Goal: Task Accomplishment & Management: Use online tool/utility

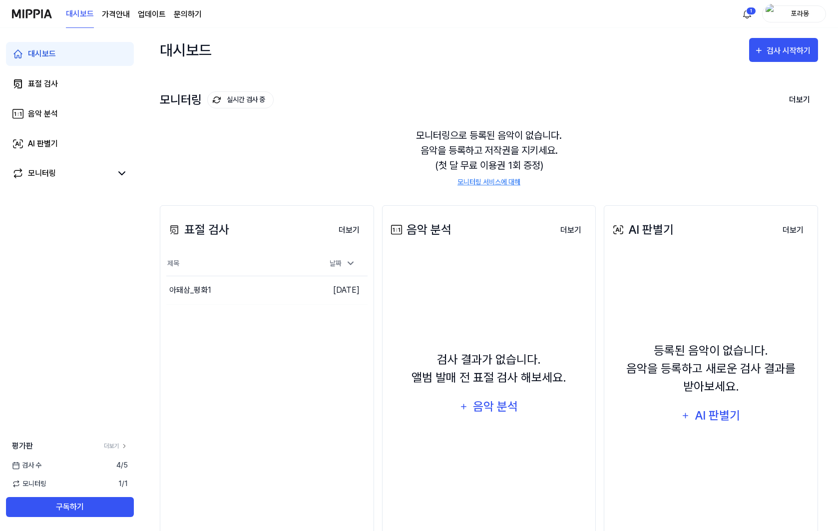
drag, startPoint x: 494, startPoint y: 394, endPoint x: 489, endPoint y: 164, distance: 229.8
click at [489, 164] on div "대시보드 검사 시작하기 모니터링 실시간 검사 중 더보기 모니터링 모니터링으로 등록된 음악이 없습니다. 음악을 등록하고 저작권을 지키세요. (첫…" at bounding box center [489, 279] width 658 height 503
drag, startPoint x: 520, startPoint y: 162, endPoint x: 481, endPoint y: 147, distance: 42.4
click at [481, 147] on div "모니터링으로 등록된 음악이 없습니다. 음악을 등록하고 저작권을 지키세요. (첫 달 무료 이용권 1회 증정) 모니터링 서비스에 대해" at bounding box center [489, 157] width 658 height 83
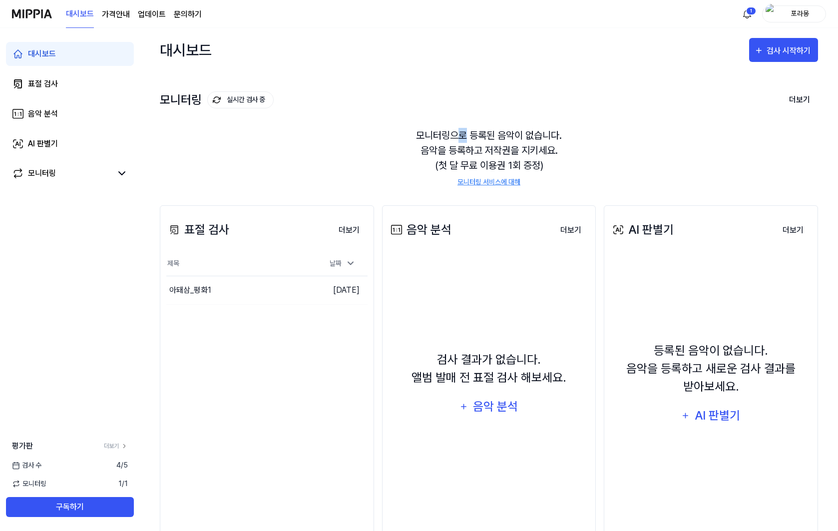
drag, startPoint x: 462, startPoint y: 133, endPoint x: 479, endPoint y: 149, distance: 24.0
click at [478, 149] on div "모니터링으로 등록된 음악이 없습니다. 음악을 등록하고 저작권을 지키세요. (첫 달 무료 이용권 1회 증정) 모니터링 서비스에 대해" at bounding box center [489, 157] width 658 height 83
click at [479, 149] on div "모니터링으로 등록된 음악이 없습니다. 음악을 등록하고 저작권을 지키세요. (첫 달 무료 이용권 1회 증정) 모니터링 서비스에 대해" at bounding box center [489, 157] width 658 height 83
click at [486, 176] on div "모니터링으로 등록된 음악이 없습니다. 음악을 등록하고 저작권을 지키세요. (첫 달 무료 이용권 1회 증정) 모니터링 서비스에 대해" at bounding box center [489, 157] width 658 height 83
click at [483, 183] on link "모니터링 서비스에 대해" at bounding box center [488, 182] width 63 height 10
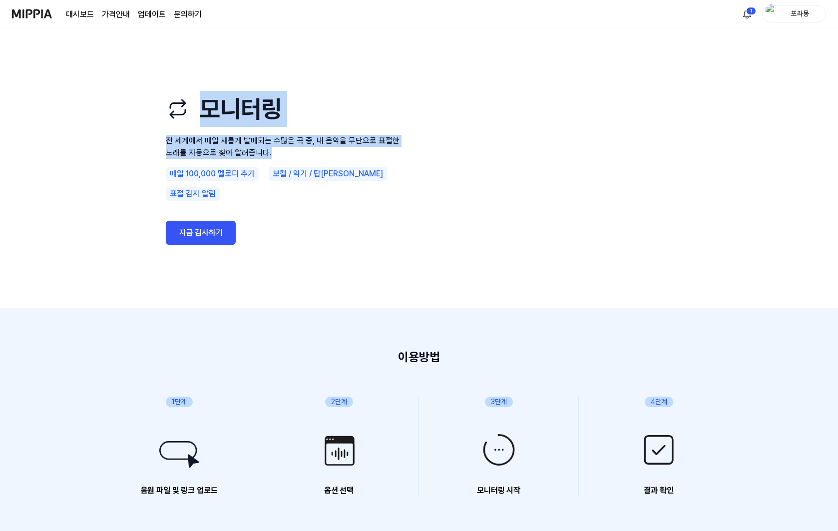
drag, startPoint x: 362, startPoint y: 159, endPoint x: 353, endPoint y: 126, distance: 33.7
click at [353, 126] on div "모니터링 전 세계에서 매일 새롭게 발매되는 수많은 곡 중, 내 음악을 무단으로 표절한 노래를 자동으로 찾아 알려줍니다. 매일 100,000 멜…" at bounding box center [286, 168] width 240 height 200
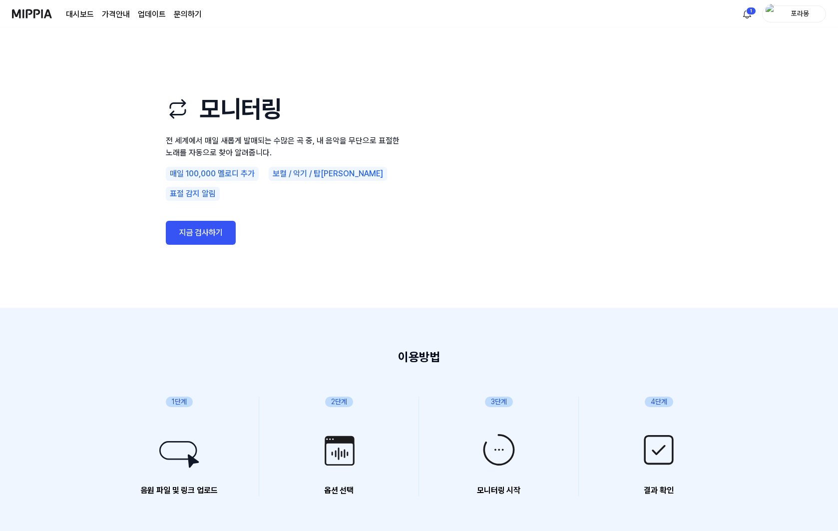
click at [353, 126] on h1 "모니터링" at bounding box center [286, 109] width 240 height 36
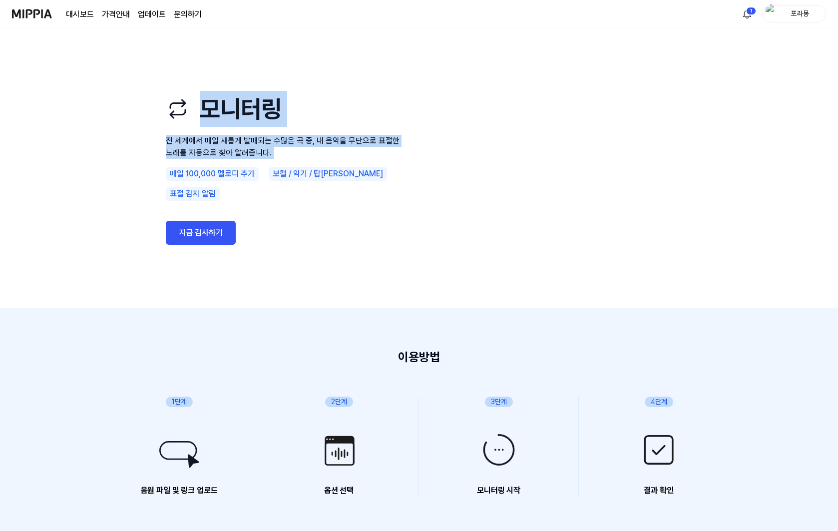
drag, startPoint x: 353, startPoint y: 126, endPoint x: 357, endPoint y: 162, distance: 35.7
click at [357, 162] on div "모니터링 전 세계에서 매일 새롭게 발매되는 수많은 곡 중, 내 음악을 무단으로 표절한 노래를 자동으로 찾아 알려줍니다. 매일 100,000 멜…" at bounding box center [286, 168] width 240 height 200
click at [357, 159] on p "전 세계에서 매일 새롭게 발매되는 수많은 곡 중, 내 음악을 무단으로 표절한 노래를 자동으로 찾아 알려줍니다." at bounding box center [286, 147] width 240 height 24
drag, startPoint x: 357, startPoint y: 162, endPoint x: 343, endPoint y: 122, distance: 42.0
click at [343, 122] on div "모니터링 전 세계에서 매일 새롭게 발매되는 수많은 곡 중, 내 음악을 무단으로 표절한 노래를 자동으로 찾아 알려줍니다. 매일 100,000 멜…" at bounding box center [286, 168] width 240 height 200
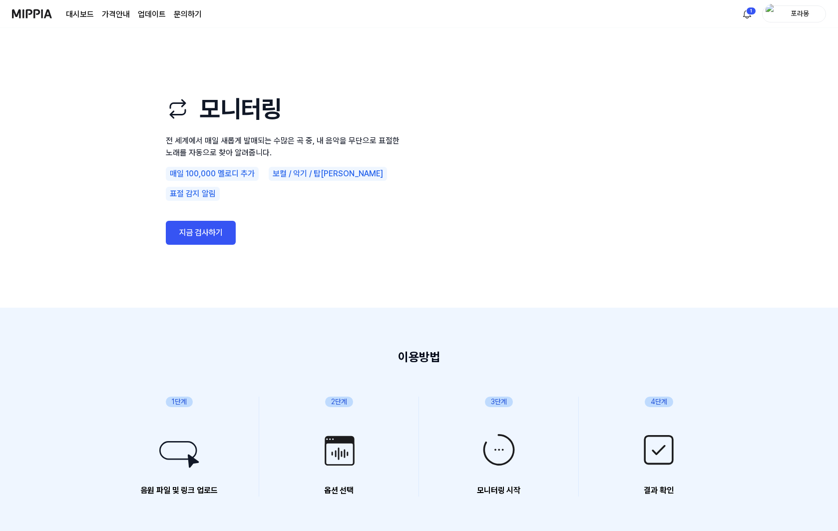
click at [343, 122] on h1 "모니터링" at bounding box center [286, 109] width 240 height 36
drag, startPoint x: 343, startPoint y: 122, endPoint x: 355, endPoint y: 147, distance: 27.7
click at [354, 145] on div "모니터링 전 세계에서 매일 새롭게 발매되는 수많은 곡 중, 내 음악을 무단으로 표절한 노래를 자동으로 찾아 알려줍니다. 매일 100,000 멜…" at bounding box center [286, 168] width 240 height 200
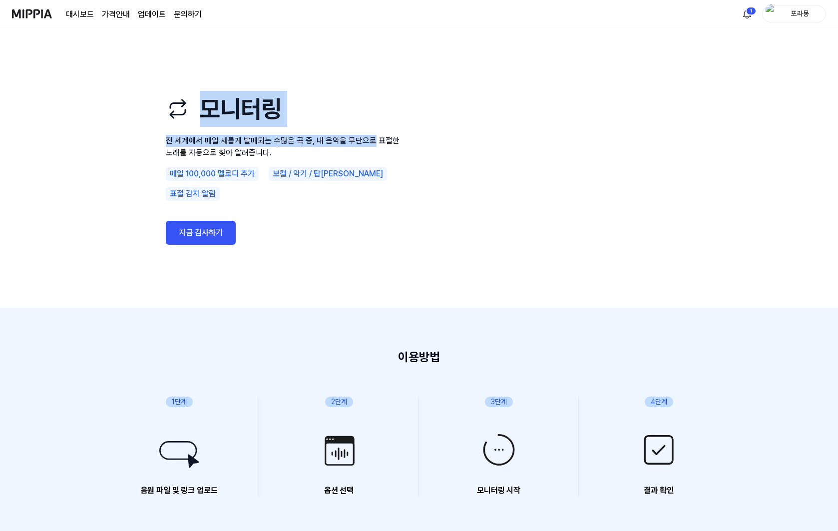
click at [355, 147] on p "전 세계에서 매일 새롭게 발매되는 수많은 곡 중, 내 음악을 무단으로 표절한 노래를 자동으로 찾아 알려줍니다." at bounding box center [286, 147] width 240 height 24
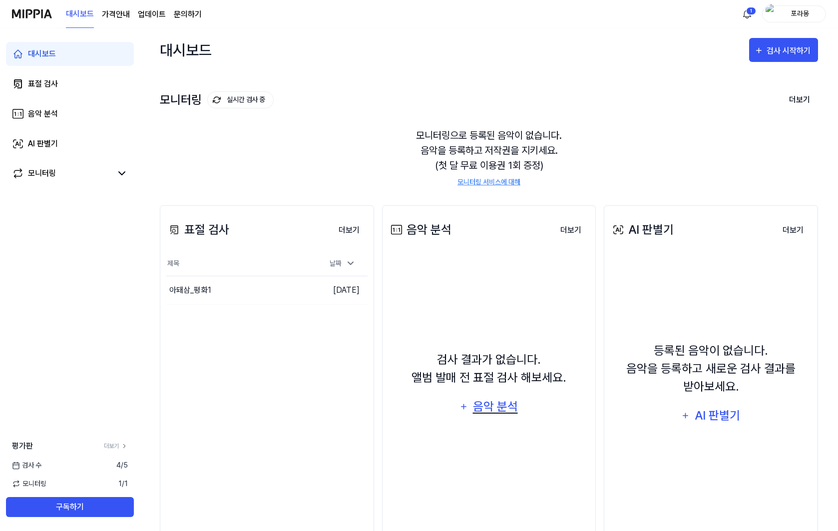
click at [494, 404] on div "음악 분석" at bounding box center [494, 406] width 47 height 19
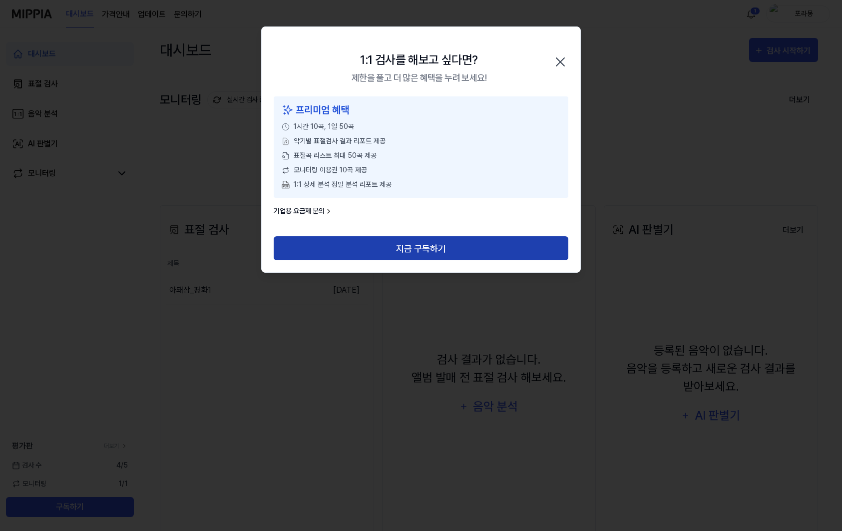
click at [370, 250] on button "지금 구독하기" at bounding box center [421, 248] width 295 height 24
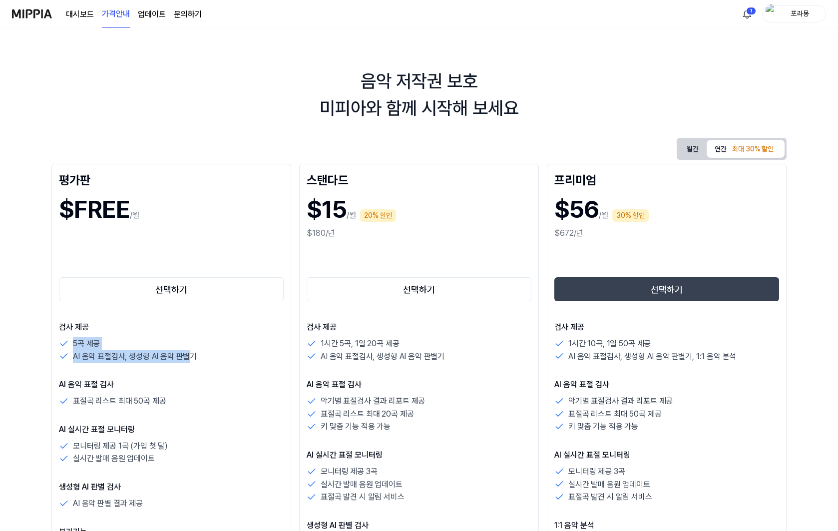
drag, startPoint x: 186, startPoint y: 363, endPoint x: 191, endPoint y: 331, distance: 32.3
click at [191, 331] on div "검사 제공 5곡 제공 AI 음악 표절검사, 생성형 AI 음악 판별기 AI 음악 표절 검사 표절곡 리스트 최대 50곡 제공 AI 실시간 표절 모…" at bounding box center [171, 437] width 225 height 233
click at [191, 331] on p "검사 제공" at bounding box center [171, 327] width 225 height 12
drag, startPoint x: 191, startPoint y: 331, endPoint x: 217, endPoint y: 367, distance: 43.9
click at [217, 366] on div "검사 제공 5곡 제공 AI 음악 표절검사, 생성형 AI 음악 판별기 AI 음악 표절 검사 표절곡 리스트 최대 50곡 제공 AI 실시간 표절 모…" at bounding box center [171, 437] width 225 height 233
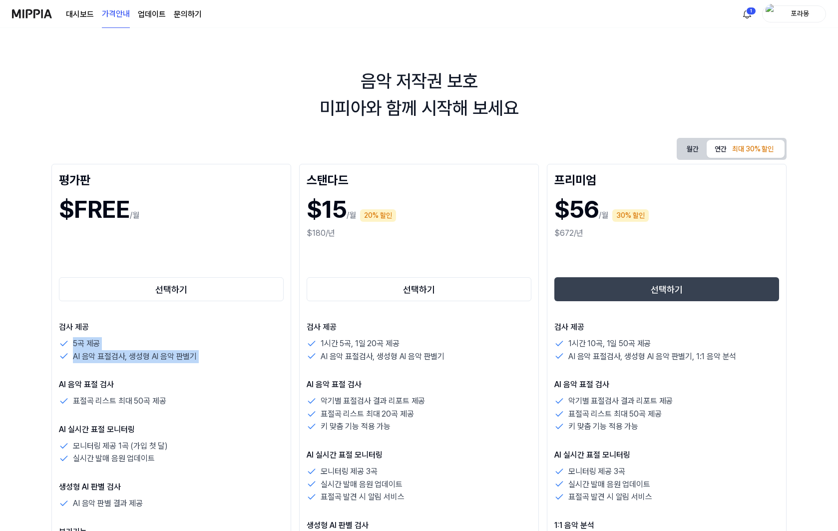
click at [217, 367] on div "검사 제공 5곡 제공 AI 음악 표절검사, 생성형 AI 음악 판별기 AI 음악 표절 검사 표절곡 리스트 최대 50곡 제공 AI 실시간 표절 모…" at bounding box center [171, 437] width 225 height 233
drag, startPoint x: 398, startPoint y: 352, endPoint x: 398, endPoint y: 441, distance: 89.9
click at [397, 421] on div "검사 제공 1시간 5곡, 1일 20곡 제공 AI 음악 표절검사, 생성형 AI 음악 판별기 AI 음악 표절 검사 악기별 표절검사 결과 리포트 제…" at bounding box center [419, 463] width 225 height 285
click at [398, 441] on div "검사 제공 1시간 5곡, 1일 20곡 제공 AI 음악 표절검사, 생성형 AI 음악 판별기 AI 음악 표절 검사 악기별 표절검사 결과 리포트 제…" at bounding box center [419, 463] width 225 height 285
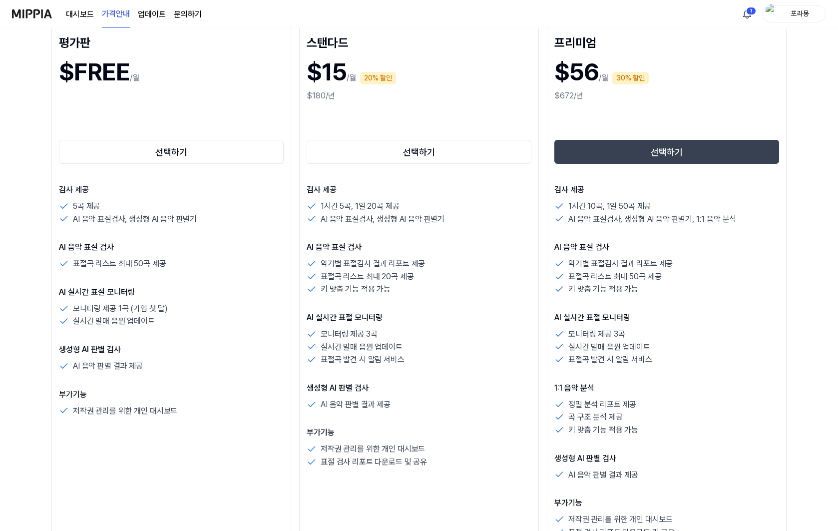
scroll to position [250, 0]
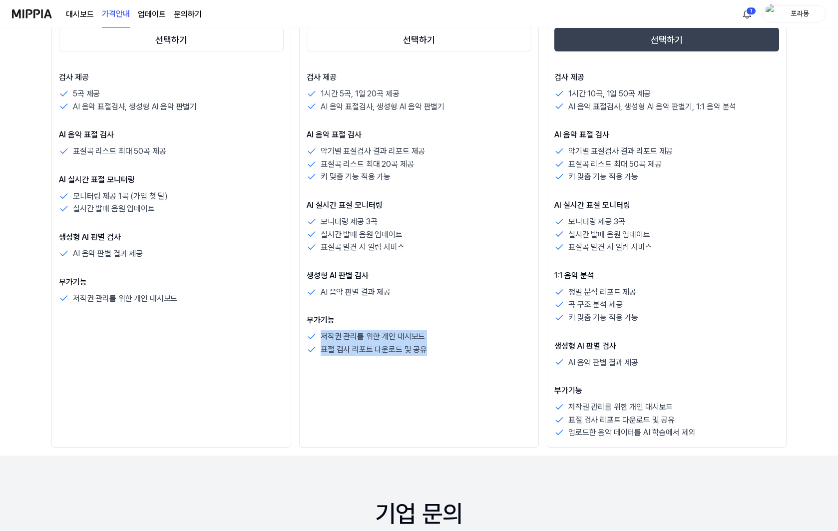
drag, startPoint x: 433, startPoint y: 350, endPoint x: 430, endPoint y: 301, distance: 49.0
click at [429, 304] on div "검사 제공 1시간 5곡, 1일 20곡 제공 AI 음악 표절검사, 생성형 AI 음악 판별기 AI 음악 표절 검사 악기별 표절검사 결과 리포트 제…" at bounding box center [419, 213] width 225 height 285
click at [430, 301] on div "검사 제공 1시간 5곡, 1일 20곡 제공 AI 음악 표절검사, 생성형 AI 음악 판별기 AI 음악 표절 검사 악기별 표절검사 결과 리포트 제…" at bounding box center [419, 213] width 225 height 285
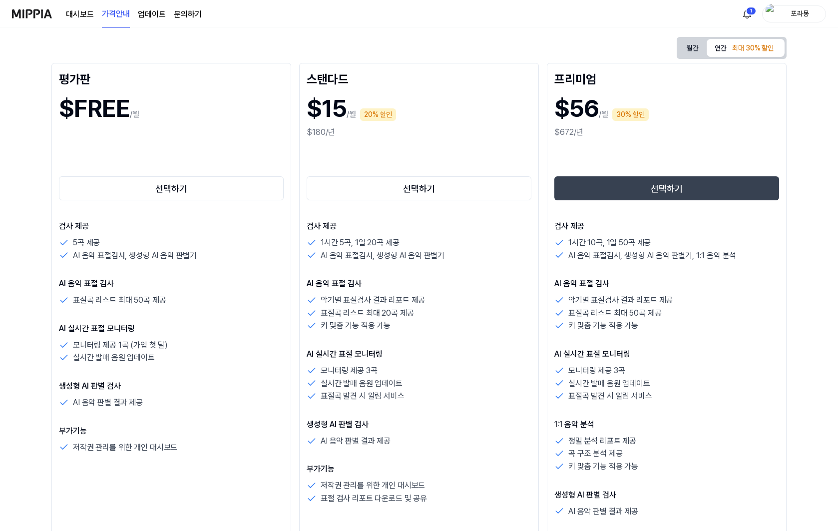
scroll to position [0, 0]
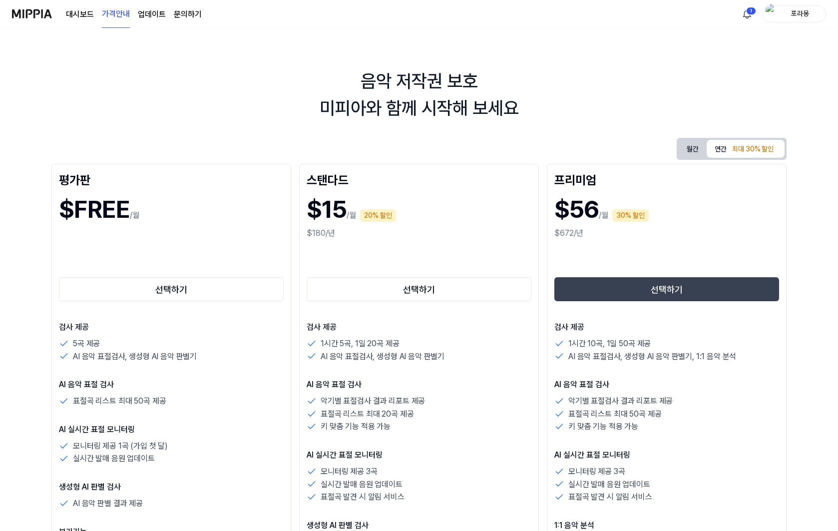
click at [687, 156] on button "월간" at bounding box center [693, 149] width 28 height 18
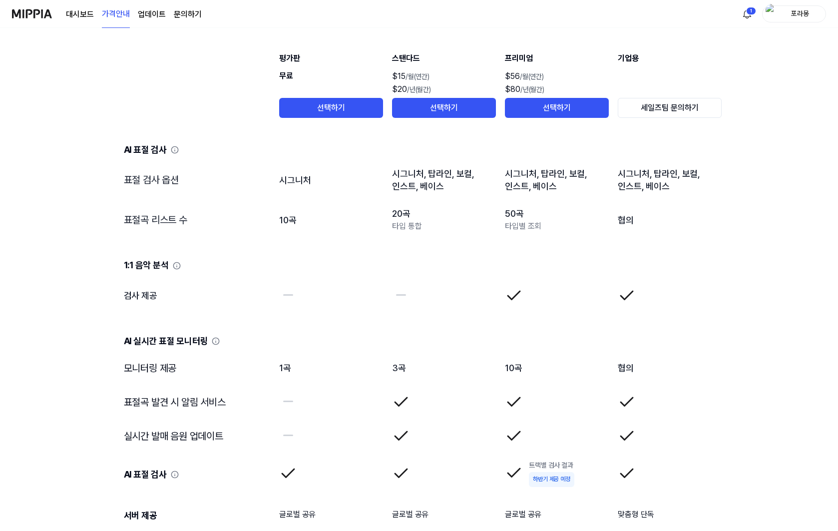
scroll to position [90, 0]
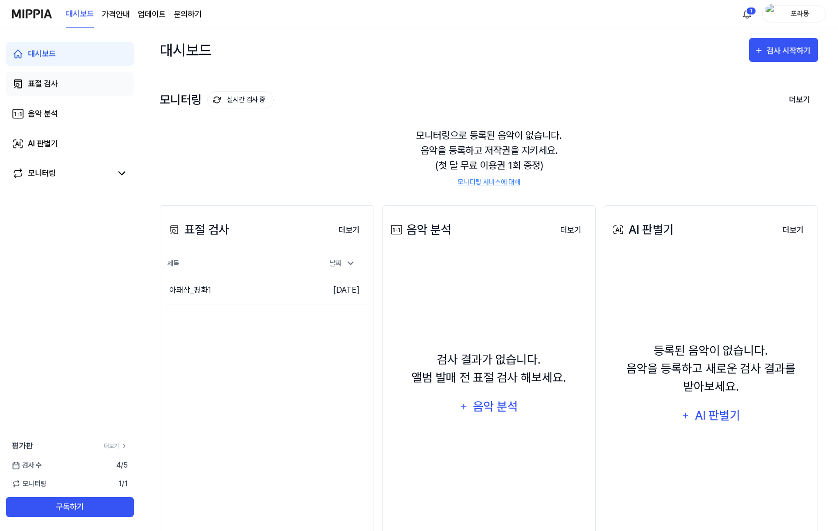
click at [41, 91] on link "표절 검사" at bounding box center [70, 84] width 128 height 24
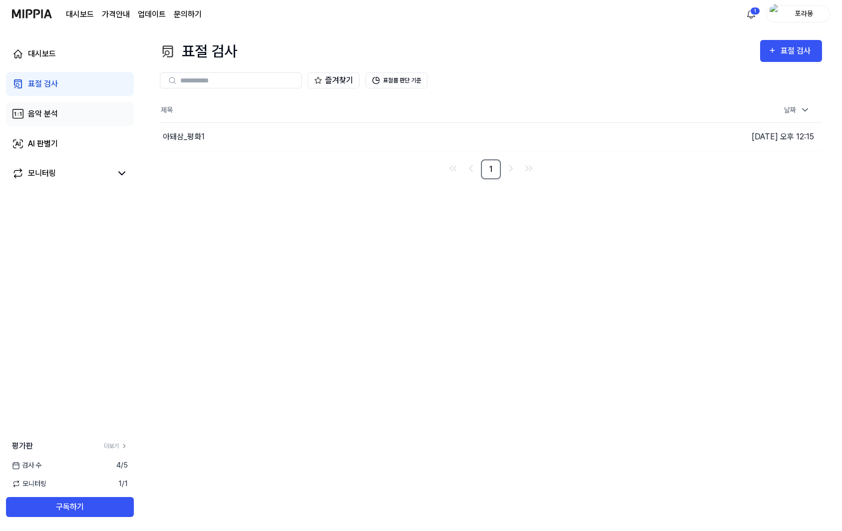
click at [59, 105] on link "음악 분석" at bounding box center [70, 114] width 128 height 24
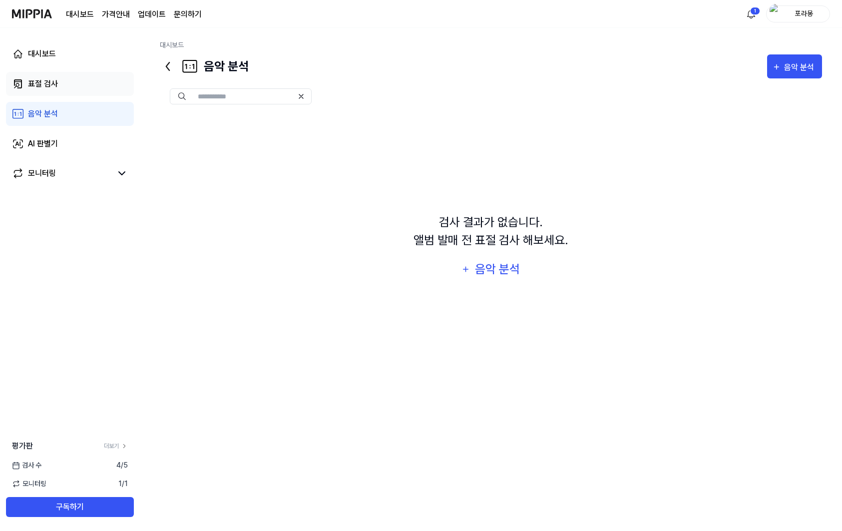
click at [60, 76] on link "표절 검사" at bounding box center [70, 84] width 128 height 24
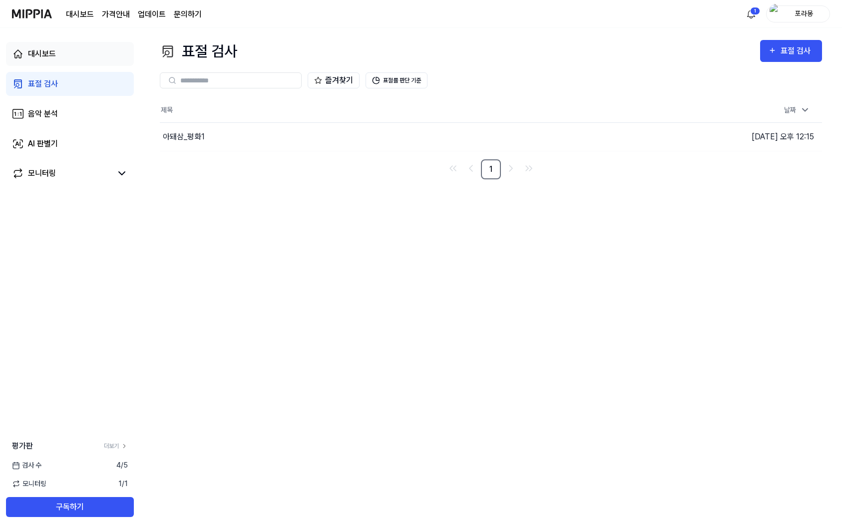
click at [56, 64] on link "대시보드" at bounding box center [70, 54] width 128 height 24
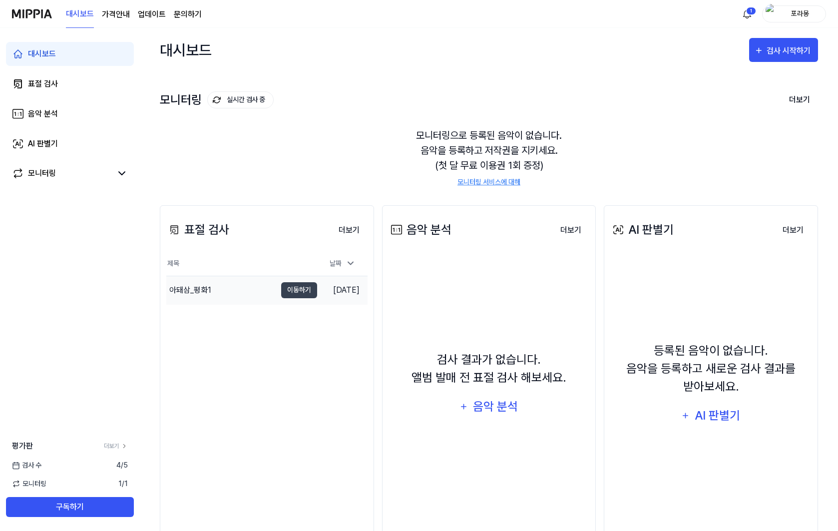
click at [202, 292] on div "아돼삼_평화1" at bounding box center [190, 290] width 42 height 12
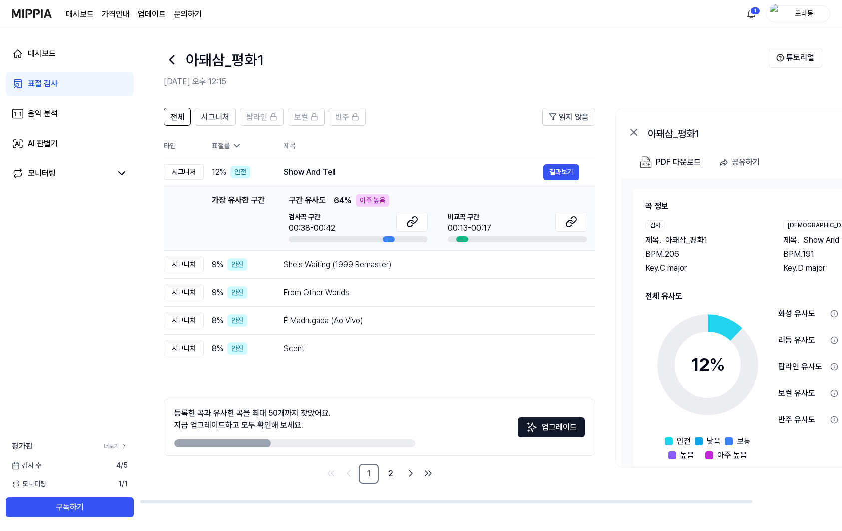
click at [243, 146] on div "표절률" at bounding box center [240, 146] width 56 height 10
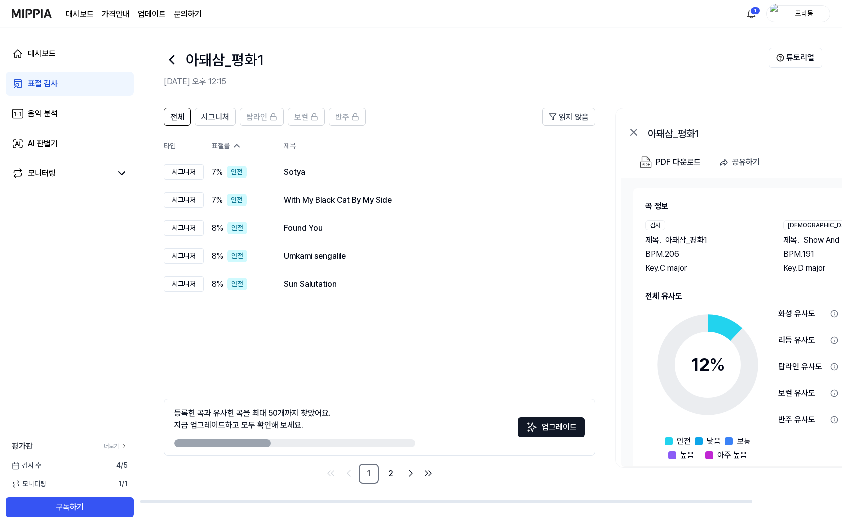
click at [124, 324] on div "대시보드 표절 검사 음악 분석 AI 판별기 모니터링 평가판 더보기 검사 수 4 / 5 모니터링 1 / 1 구독하기" at bounding box center [70, 279] width 140 height 503
click at [66, 117] on link "음악 분석" at bounding box center [70, 114] width 128 height 24
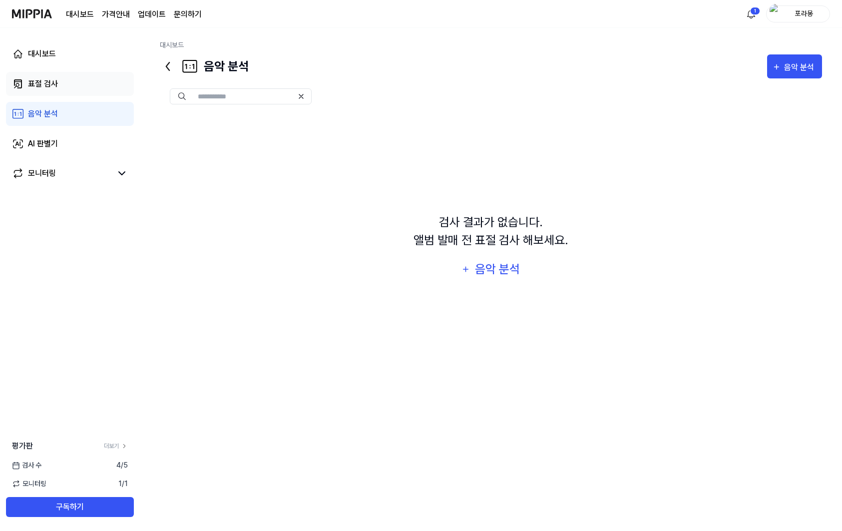
click at [55, 91] on link "표절 검사" at bounding box center [70, 84] width 128 height 24
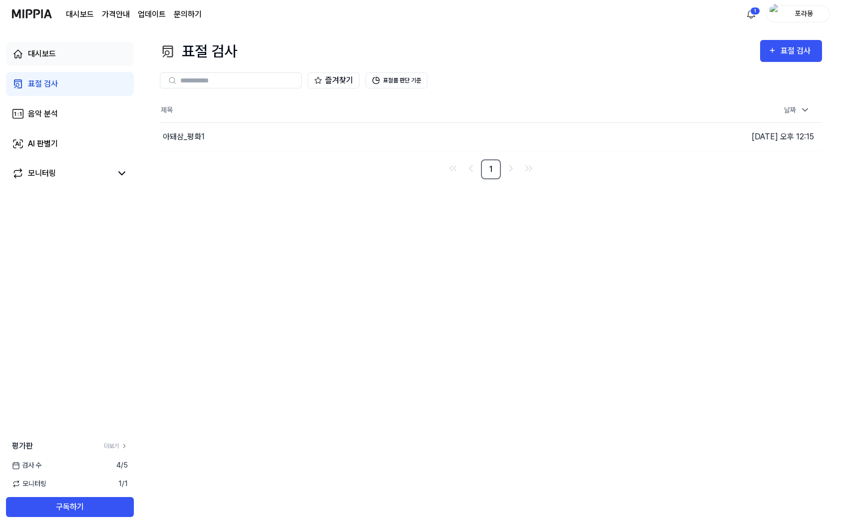
click at [48, 59] on div "대시보드" at bounding box center [42, 54] width 28 height 12
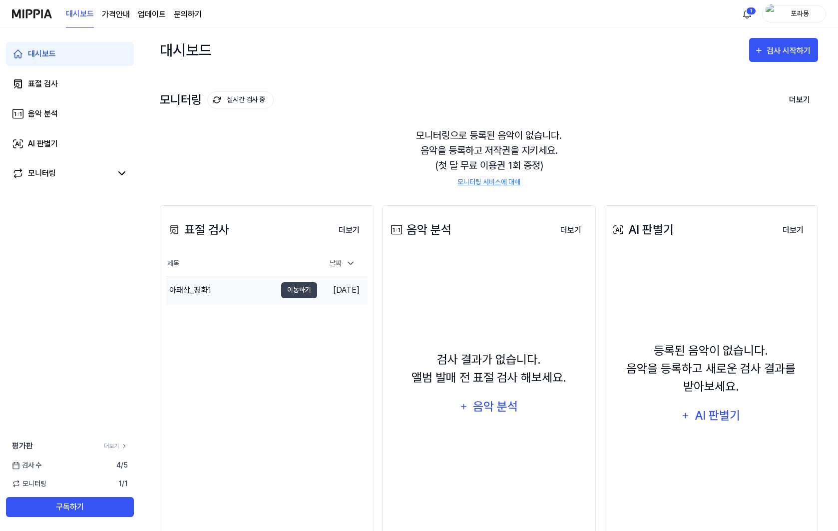
click at [167, 285] on div "아돼삼_평화1" at bounding box center [188, 290] width 45 height 12
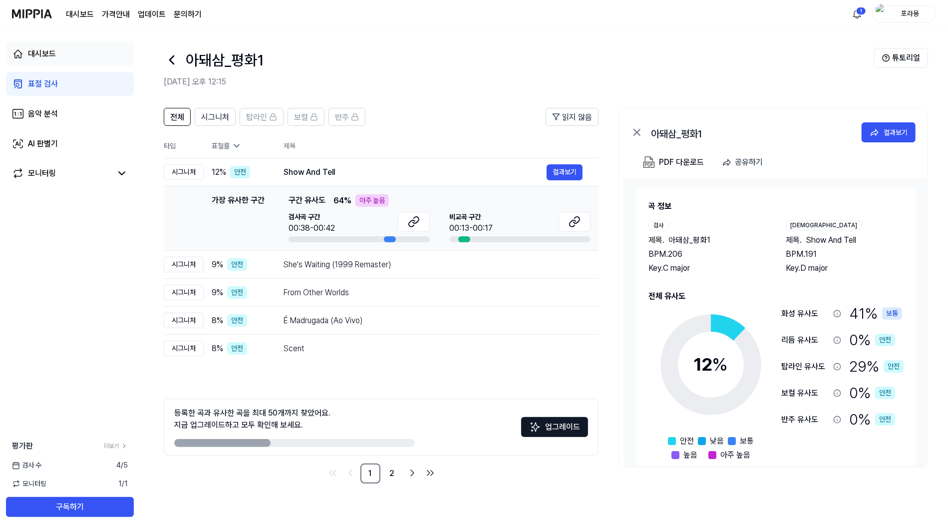
click at [26, 51] on link "대시보드" at bounding box center [70, 54] width 128 height 24
click at [42, 81] on div "표절 검사" at bounding box center [43, 84] width 30 height 12
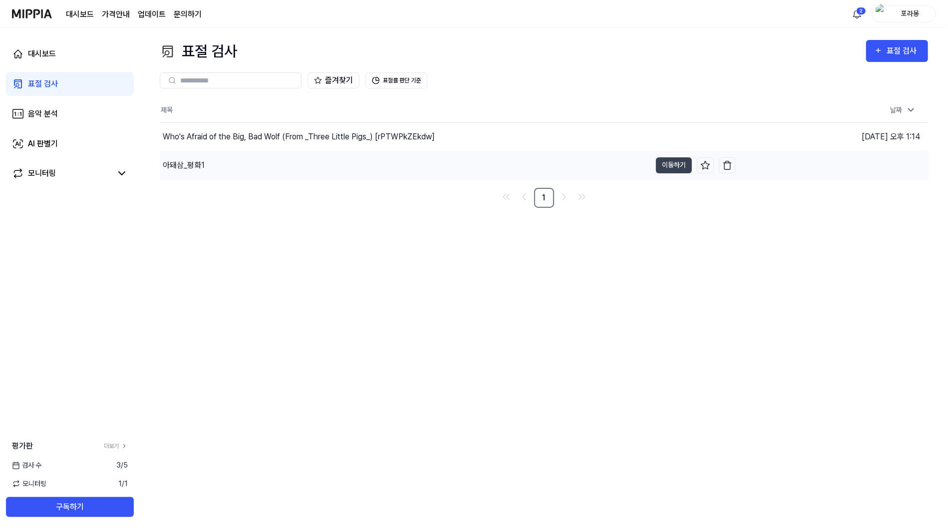
click at [196, 170] on div "아돼삼_평화1" at bounding box center [184, 165] width 42 height 12
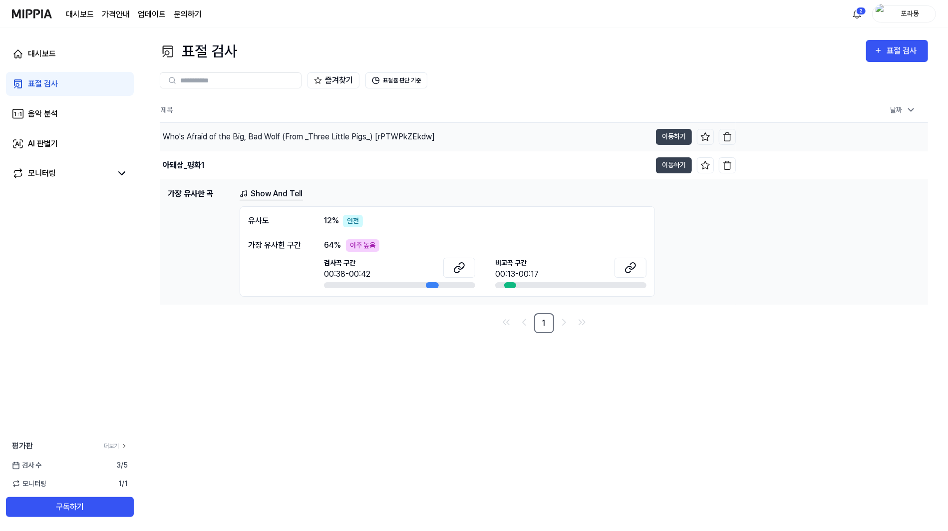
click at [274, 139] on div "Who's Afraid of the Big, Bad Wolf (From _Three Little Pigs_) [rPTWPkZEkdw]" at bounding box center [299, 137] width 272 height 12
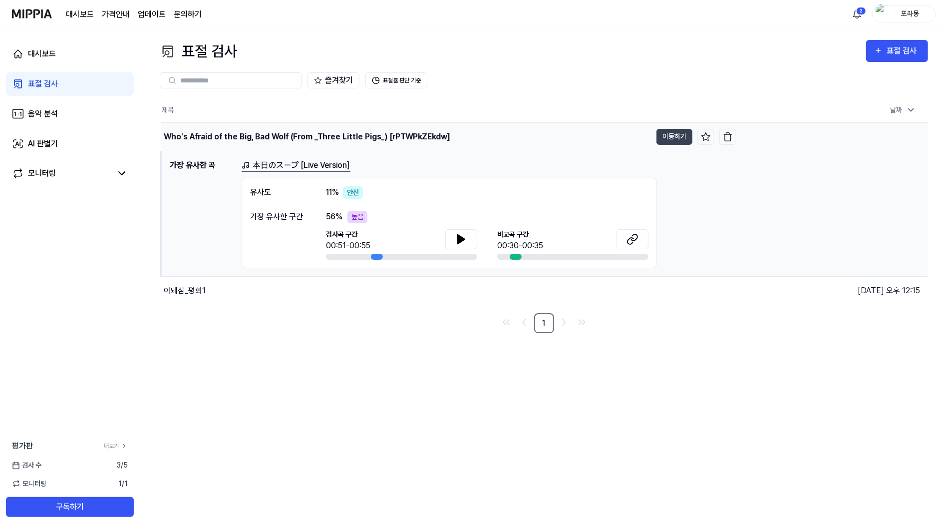
click at [423, 137] on div "Who's Afraid of the Big, Bad Wolf (From _Three Little Pigs_) [rPTWPkZEkdw]" at bounding box center [307, 137] width 286 height 12
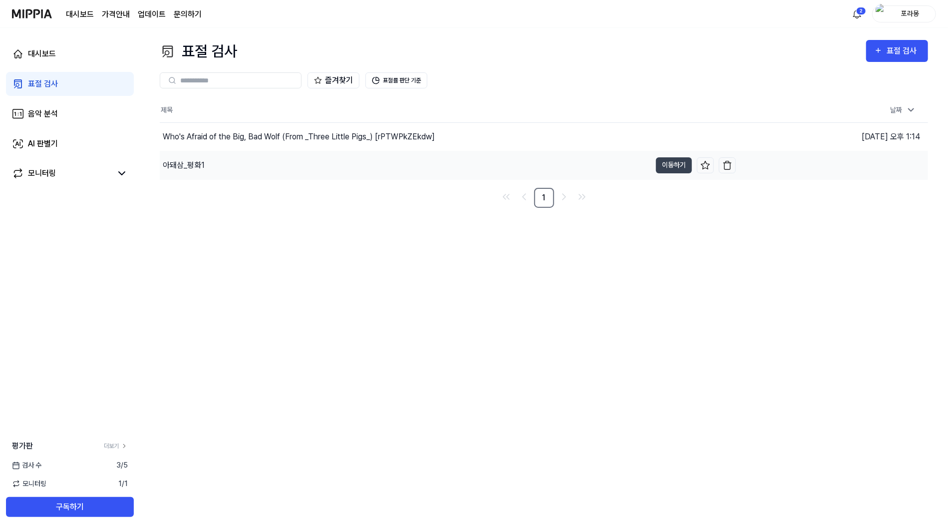
click at [344, 168] on div "아돼삼_평화1" at bounding box center [405, 165] width 491 height 28
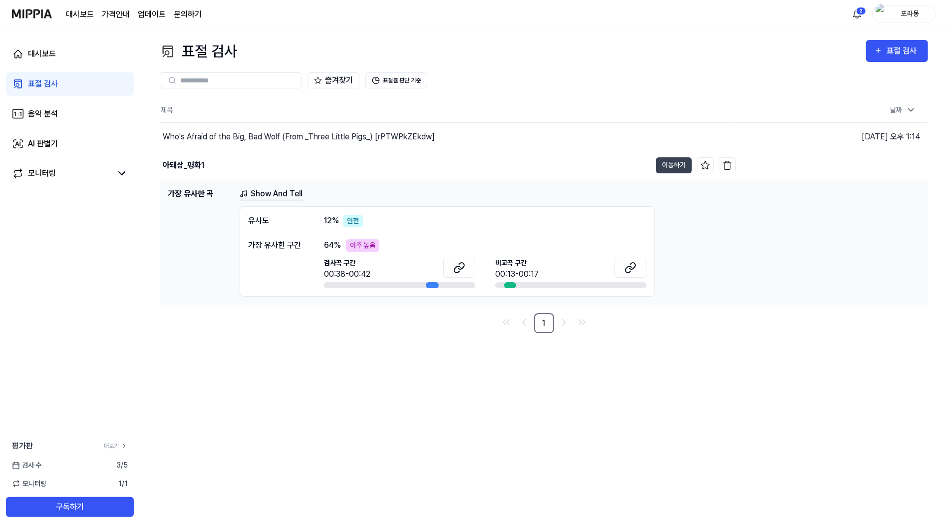
click at [439, 195] on div "Show And Tell" at bounding box center [580, 194] width 681 height 12
click at [240, 168] on div "아돼삼_평화1" at bounding box center [405, 165] width 491 height 28
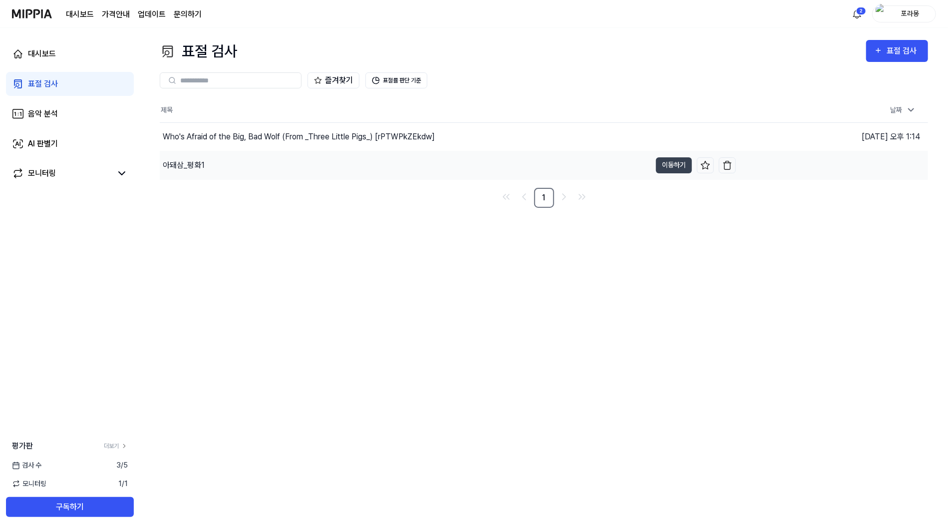
click at [240, 168] on div "아돼삼_평화1" at bounding box center [405, 165] width 491 height 28
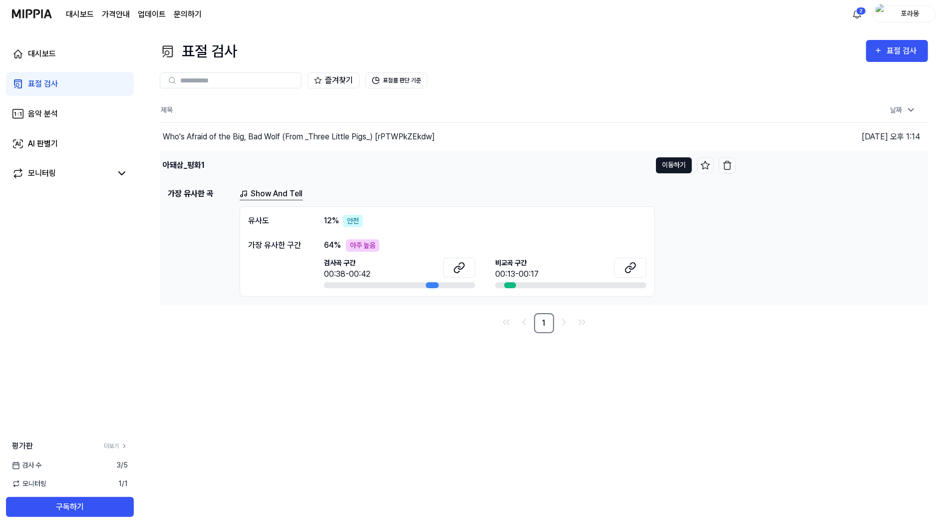
click at [677, 166] on button "이동하기" at bounding box center [674, 165] width 36 height 16
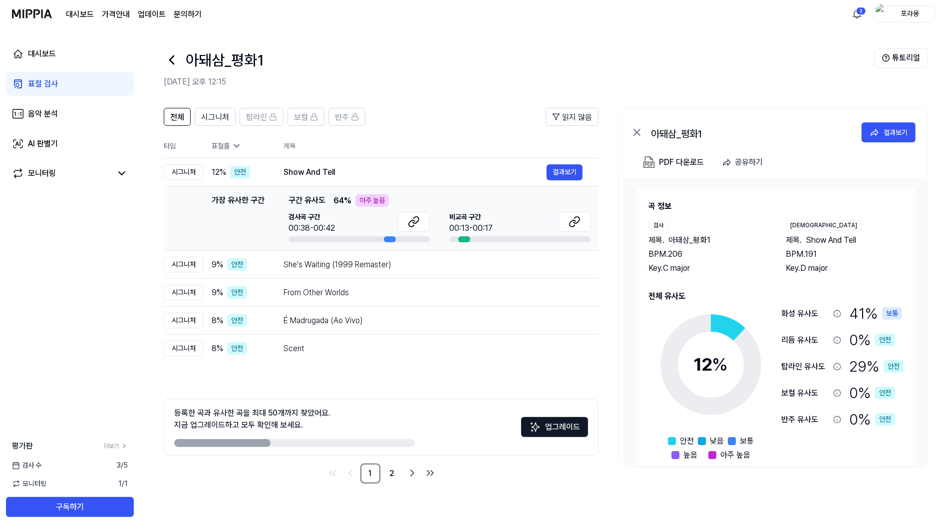
click at [696, 134] on div "아돼삼_평화1" at bounding box center [751, 132] width 200 height 12
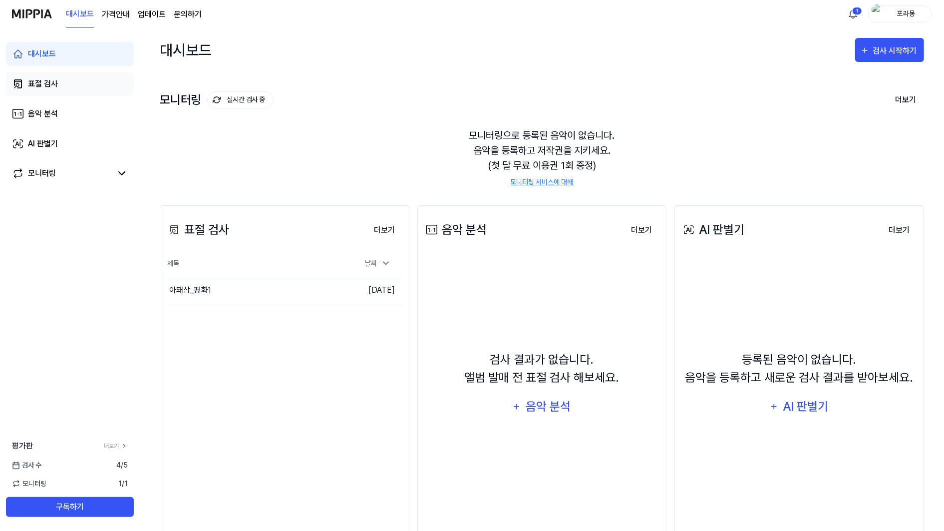
click at [63, 94] on link "표절 검사" at bounding box center [70, 84] width 128 height 24
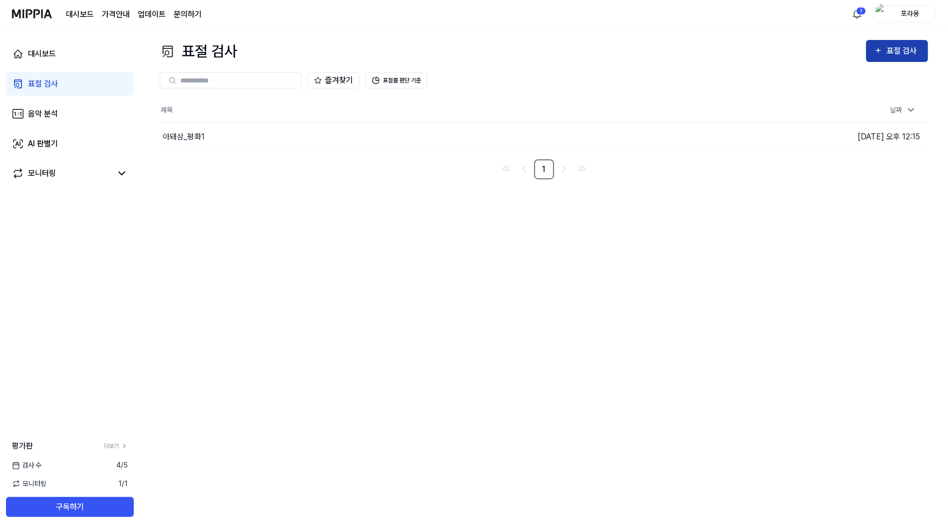
click at [899, 50] on div "표절 검사" at bounding box center [903, 50] width 33 height 13
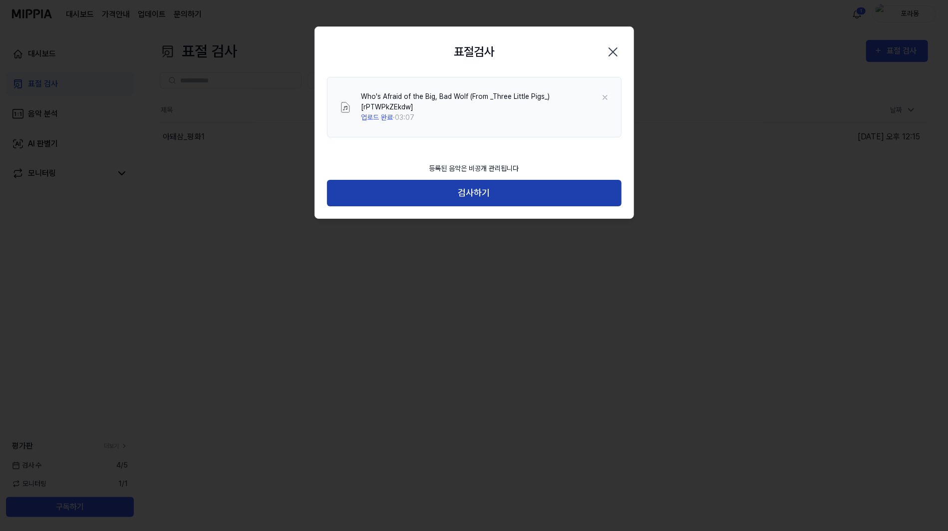
click at [478, 187] on button "검사하기" at bounding box center [474, 193] width 295 height 26
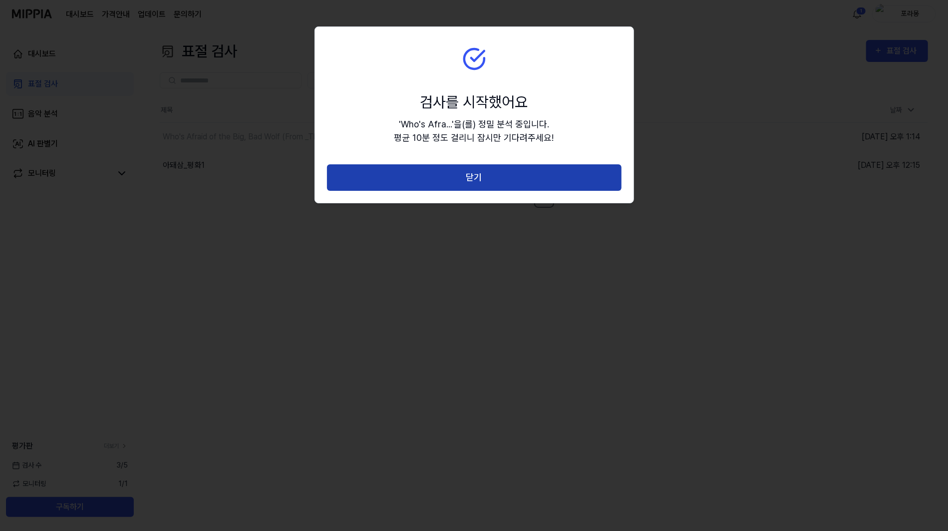
click at [510, 168] on button "닫기" at bounding box center [474, 177] width 295 height 26
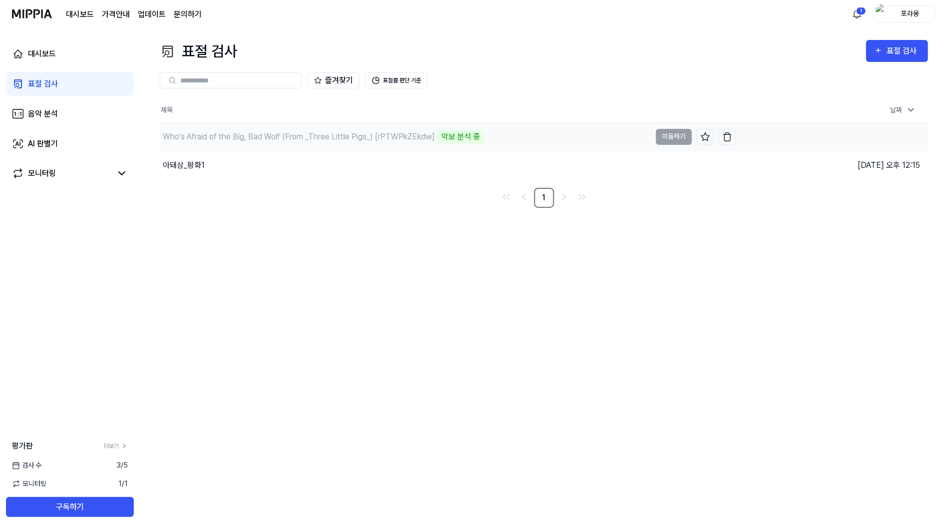
click at [367, 141] on div "Who's Afraid of the Big, Bad Wolf (From _Three Little Pigs_) [rPTWPkZEkdw]" at bounding box center [299, 137] width 272 height 12
click at [343, 129] on div "Who's Afraid of the Big, Bad Wolf (From _Three Little Pigs_) [rPTWPkZEkdw]" at bounding box center [405, 137] width 491 height 28
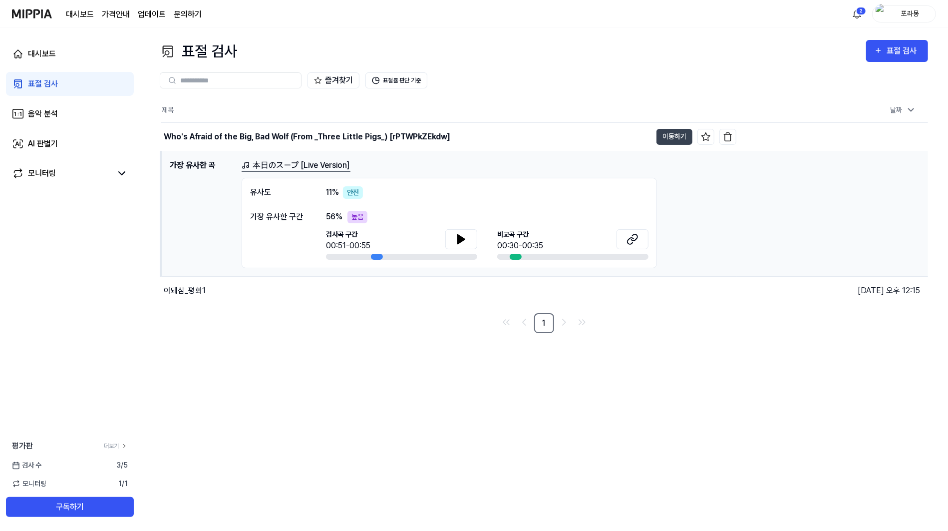
click at [396, 220] on div "56 % 높음" at bounding box center [487, 217] width 323 height 12
click at [299, 215] on div "가장 유사한 구간" at bounding box center [278, 217] width 56 height 12
click at [343, 170] on link "本日のスープ [Live Version]" at bounding box center [296, 165] width 109 height 12
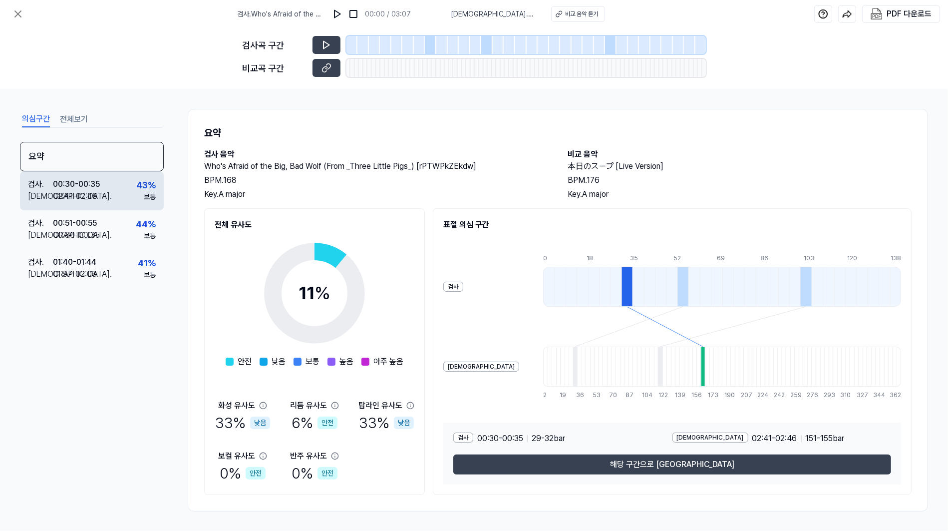
click at [141, 192] on div "43 % 보통" at bounding box center [145, 190] width 19 height 24
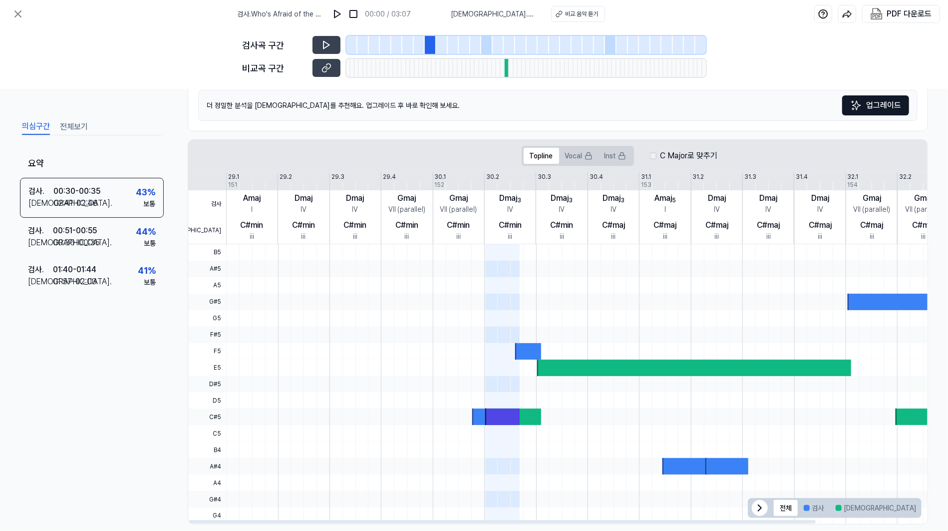
scroll to position [150, 0]
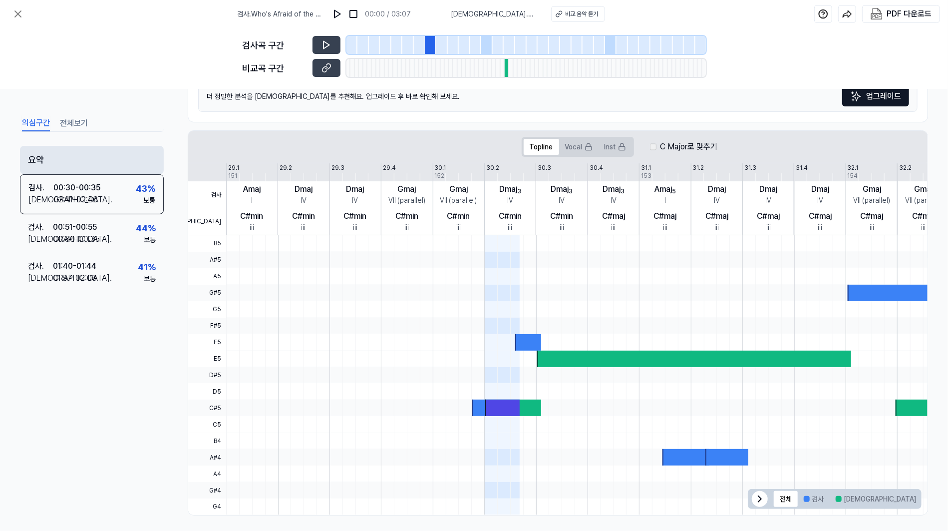
click at [48, 160] on div "요약" at bounding box center [92, 160] width 144 height 28
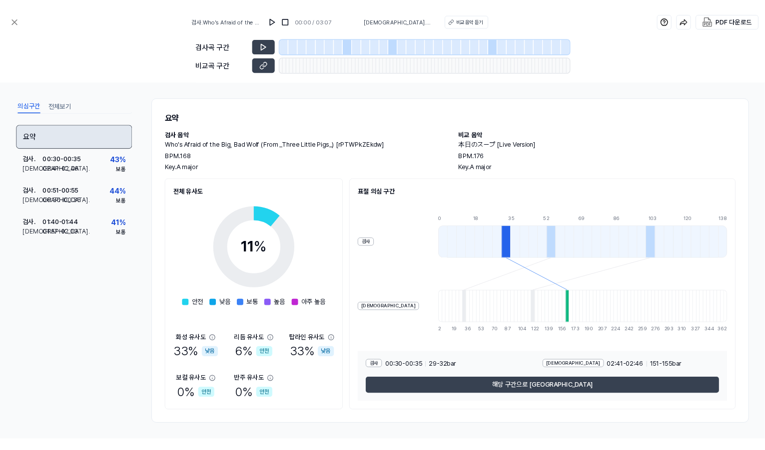
scroll to position [0, 0]
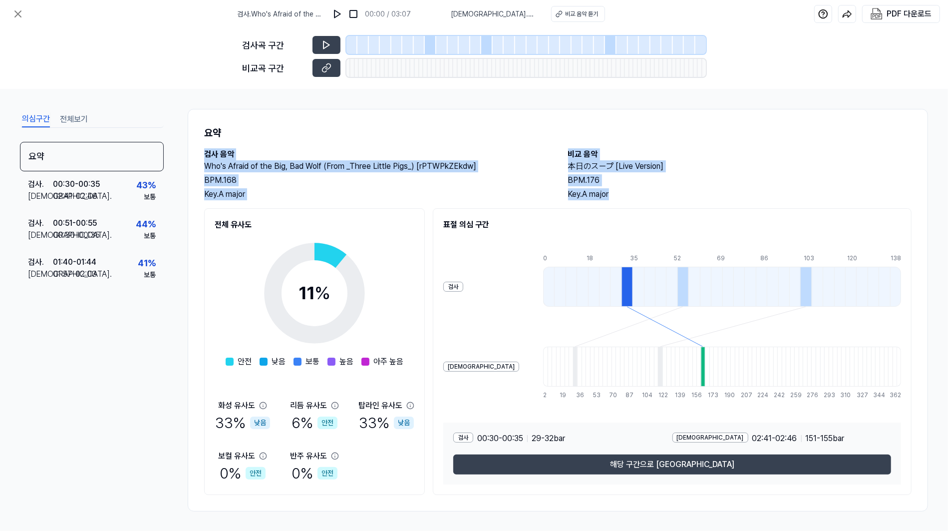
drag, startPoint x: 633, startPoint y: 194, endPoint x: 516, endPoint y: 120, distance: 138.0
click at [516, 120] on div "요약 검사 음악 Who's Afraid of the Big, Bad Wolf (From _Three Little Pigs_) [rPTWPkZE…" at bounding box center [558, 310] width 741 height 403
click at [510, 112] on div at bounding box center [510, 112] width 0 height 0
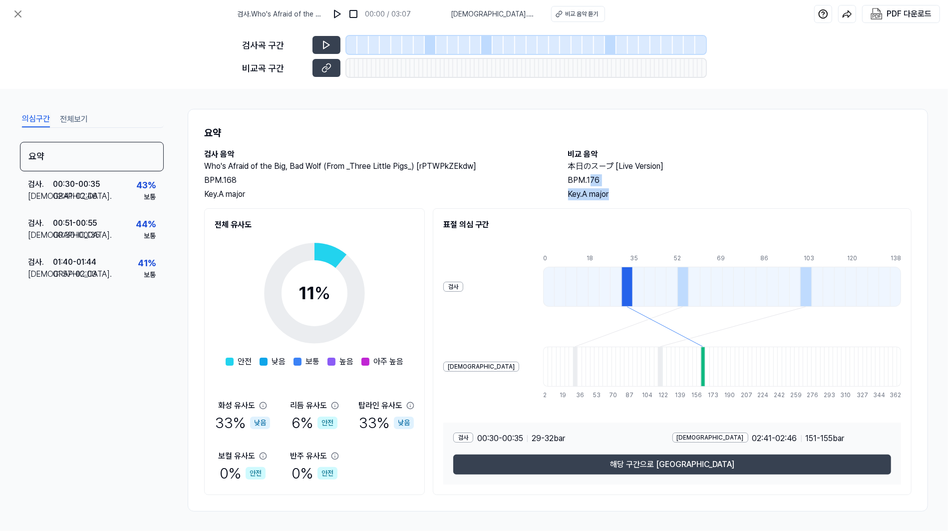
drag, startPoint x: 516, startPoint y: 120, endPoint x: 593, endPoint y: 181, distance: 98.1
click at [593, 181] on div "요약 검사 음악 Who's Afraid of the Big, Bad Wolf (From _Three Little Pigs_) [rPTWPkZE…" at bounding box center [558, 310] width 741 height 403
click at [593, 181] on div "BPM. 176" at bounding box center [740, 180] width 344 height 12
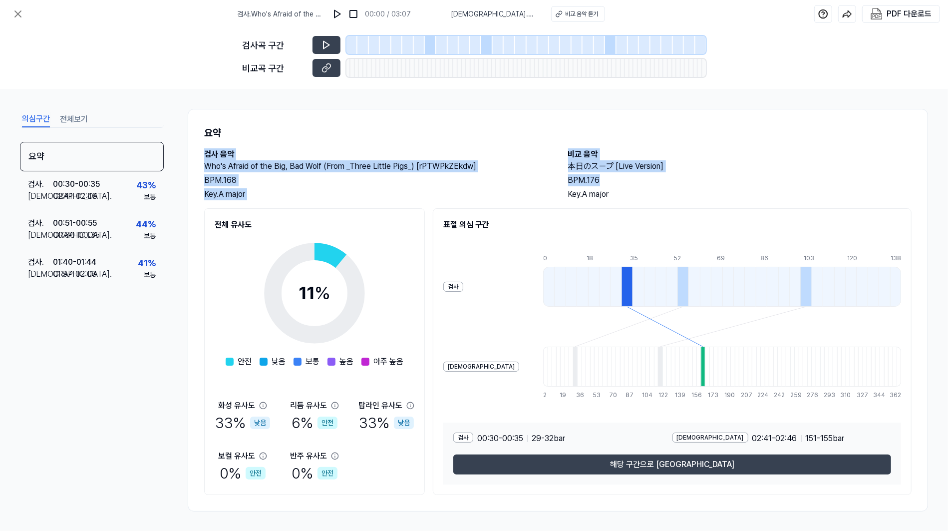
drag, startPoint x: 609, startPoint y: 182, endPoint x: 461, endPoint y: 117, distance: 161.4
click at [461, 117] on div "요약 검사 음악 Who's Afraid of the Big, Bad Wolf (From _Three Little Pigs_) [rPTWPkZE…" at bounding box center [558, 310] width 741 height 403
click at [454, 112] on div at bounding box center [454, 112] width 0 height 0
click at [480, 124] on div "요약 검사 음악 Who's Afraid of the Big, Bad Wolf (From _Three Little Pigs_) [rPTWPkZE…" at bounding box center [558, 310] width 741 height 403
drag, startPoint x: 488, startPoint y: 129, endPoint x: 595, endPoint y: 182, distance: 119.5
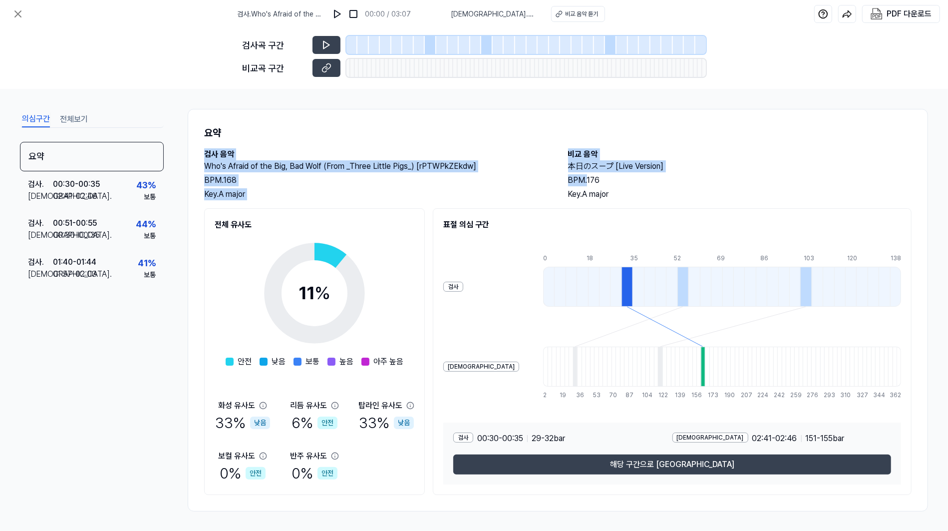
click at [591, 181] on div "요약 검사 음악 Who's Afraid of the Big, Bad Wolf (From _Three Little Pigs_) [rPTWPkZE…" at bounding box center [558, 310] width 741 height 403
click at [596, 183] on div "BPM. 176" at bounding box center [740, 180] width 344 height 12
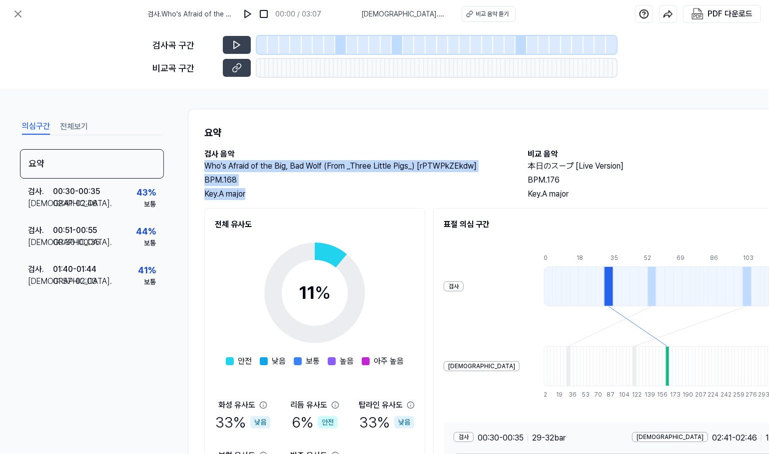
drag, startPoint x: 270, startPoint y: 192, endPoint x: 268, endPoint y: 153, distance: 38.5
click at [268, 153] on div "검사 음악 Who's Afraid of the Big, Bad Wolf (From _Three Little Pigs_) [rPTWPkZEkdw…" at bounding box center [355, 174] width 303 height 52
click at [268, 153] on h2 "검사 음악" at bounding box center [355, 154] width 303 height 12
drag, startPoint x: 268, startPoint y: 153, endPoint x: 276, endPoint y: 198, distance: 45.2
click at [276, 198] on div "검사 음악 Who's Afraid of the Big, Bad Wolf (From _Three Little Pigs_) [rPTWPkZEkdw…" at bounding box center [355, 174] width 303 height 52
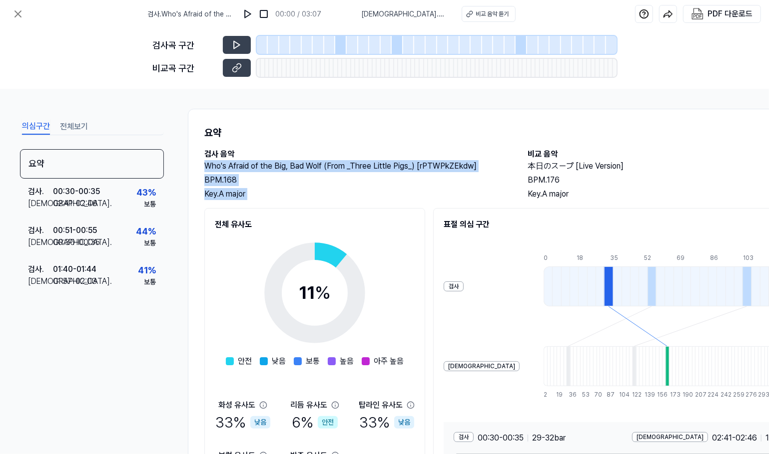
click at [276, 198] on div "Key. A major" at bounding box center [355, 194] width 303 height 12
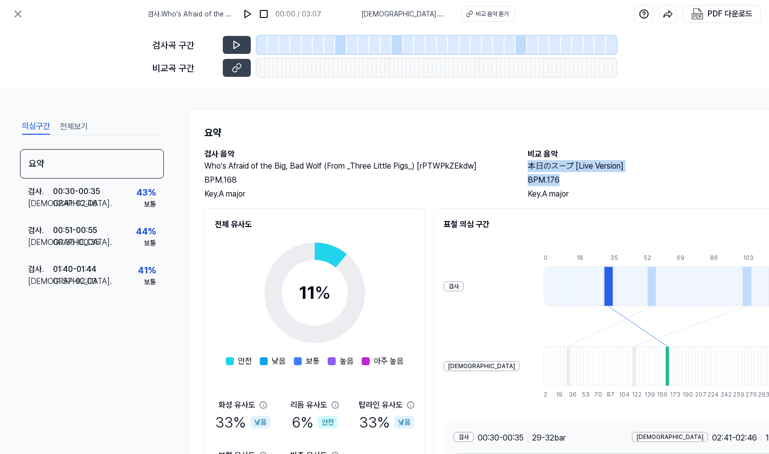
drag, startPoint x: 605, startPoint y: 179, endPoint x: 585, endPoint y: 153, distance: 33.2
click at [585, 153] on div "비교 음악 本日のスープ [Live Version] BPM. 176 Key. A major" at bounding box center [678, 174] width 303 height 52
click at [585, 153] on h2 "비교 음악" at bounding box center [678, 154] width 303 height 12
drag, startPoint x: 585, startPoint y: 153, endPoint x: 590, endPoint y: 187, distance: 34.3
click at [590, 187] on div "비교 음악 本日のスープ [Live Version] BPM. 176 Key. A major" at bounding box center [678, 174] width 303 height 52
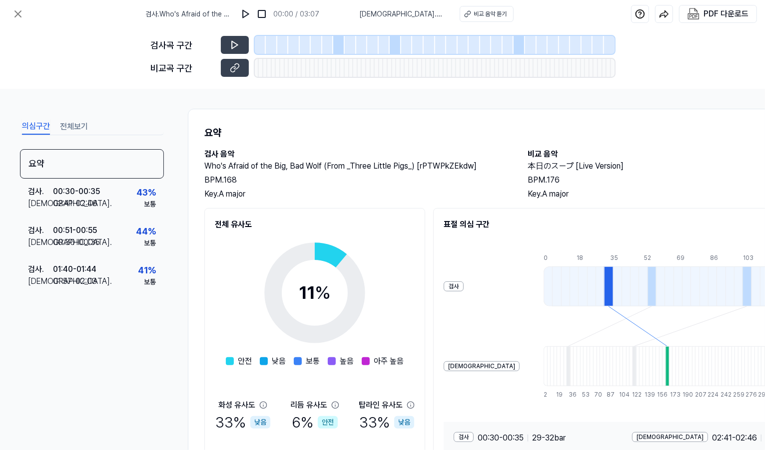
click at [363, 179] on div "BPM. 168" at bounding box center [355, 180] width 303 height 12
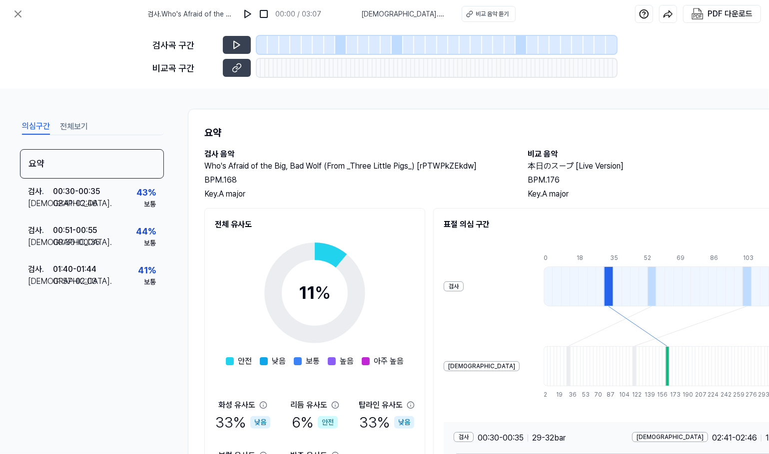
click at [308, 149] on h2 "검사 음악" at bounding box center [355, 154] width 303 height 12
